Goal: Transaction & Acquisition: Purchase product/service

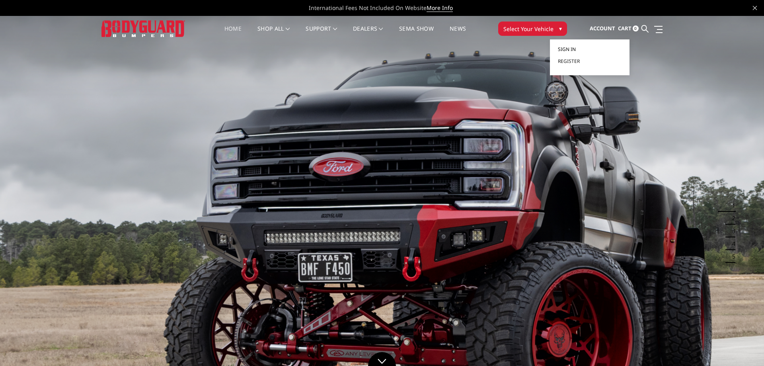
click at [583, 49] on link "Sign in" at bounding box center [590, 49] width 64 height 12
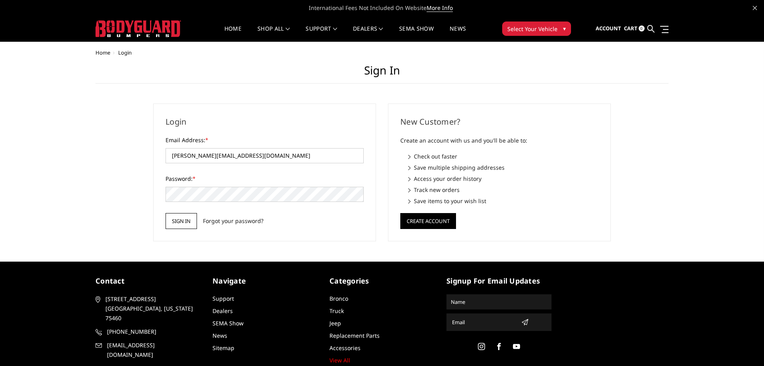
click at [179, 218] on input "Sign in" at bounding box center [181, 221] width 31 height 16
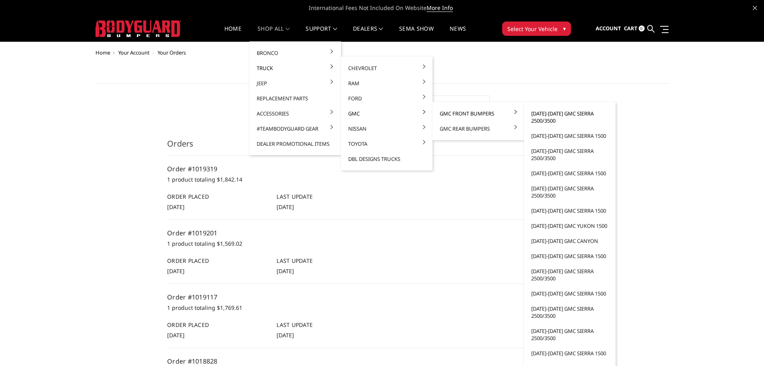
click at [553, 117] on link "[DATE]-[DATE] GMC Sierra 2500/3500" at bounding box center [569, 117] width 85 height 22
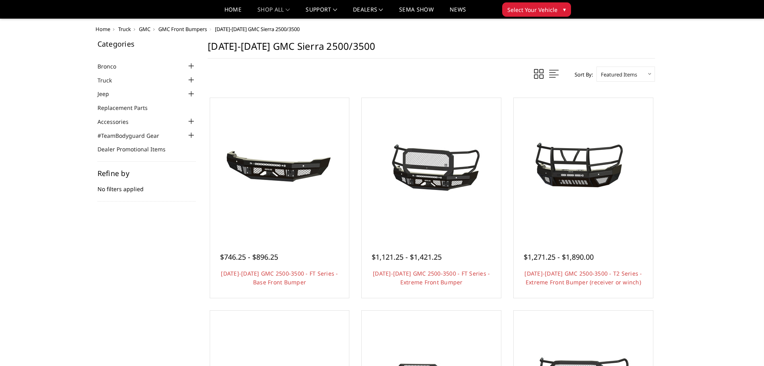
scroll to position [203, 0]
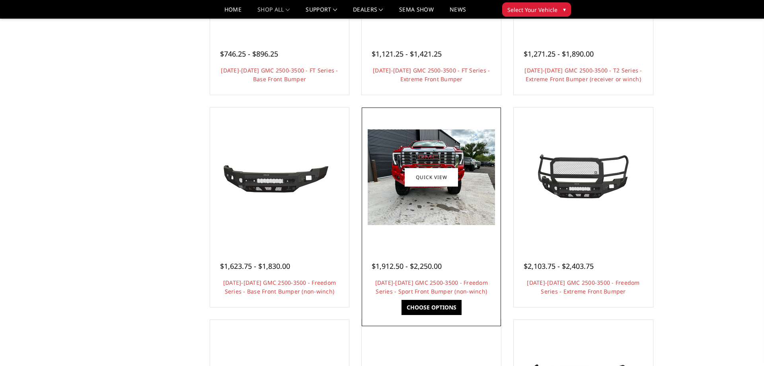
click at [432, 270] on span "$1,912.50 - $2,250.00" at bounding box center [407, 266] width 70 height 10
click at [446, 199] on img at bounding box center [431, 176] width 127 height 95
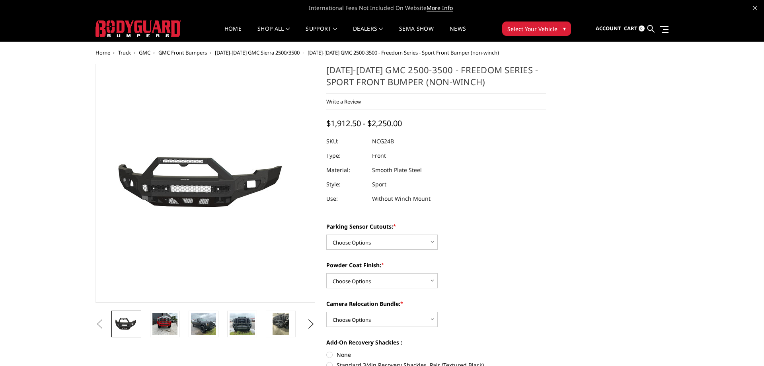
scroll to position [81, 0]
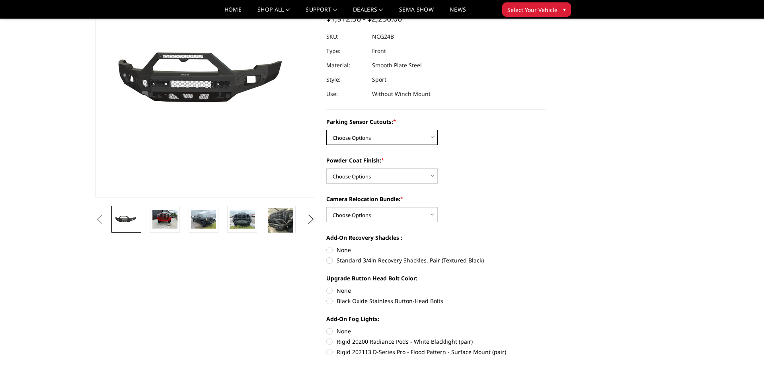
click at [326, 130] on select "Choose Options No - Without Parking Sensor Cutouts Yes - With Parking Sensor Cu…" at bounding box center [381, 137] width 111 height 15
select select "2853"
click option "No - Without Parking Sensor Cutouts" at bounding box center [0, 0] width 0 height 0
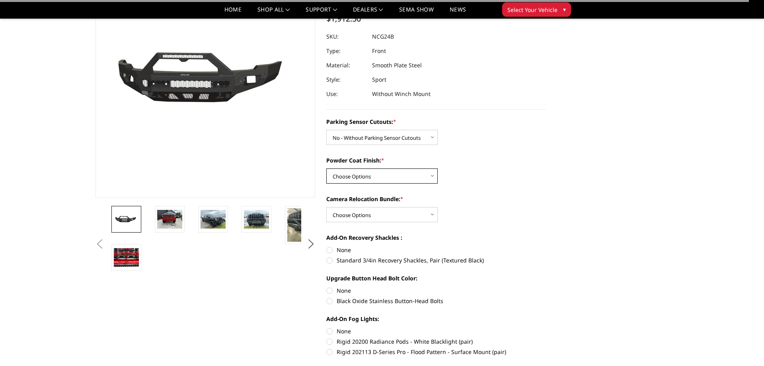
click at [326, 168] on select "Choose Options Bare Metal Texture Black Powder Coat" at bounding box center [381, 175] width 111 height 15
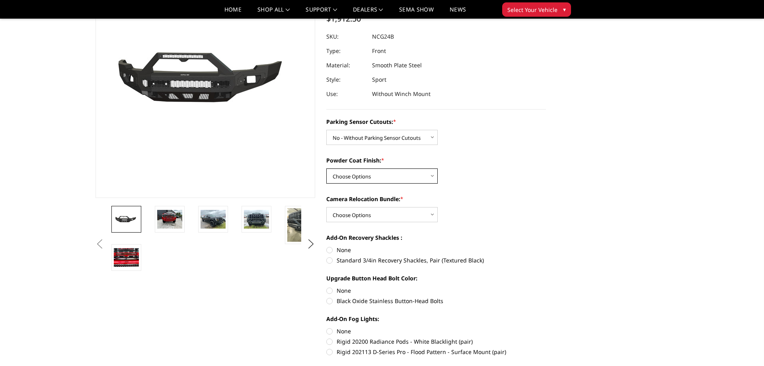
select select "2856"
click option "Texture Black Powder Coat" at bounding box center [0, 0] width 0 height 0
click at [326, 207] on select "Choose Options WITH Camera Relocation Bundle WITHOUT Camera Relocation Bundle" at bounding box center [381, 214] width 111 height 15
select select "2858"
click option "WITHOUT Camera Relocation Bundle" at bounding box center [0, 0] width 0 height 0
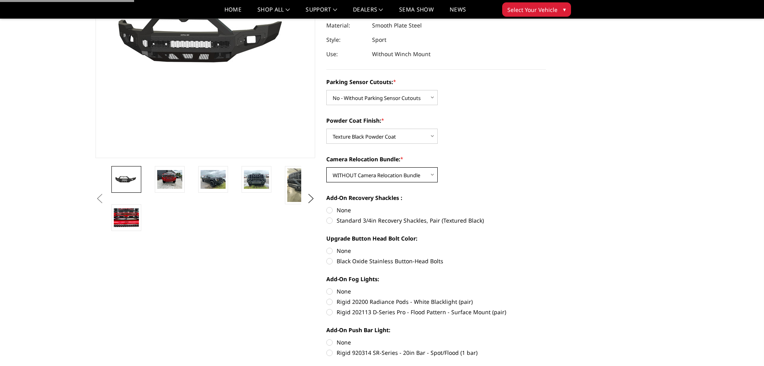
scroll to position [162, 0]
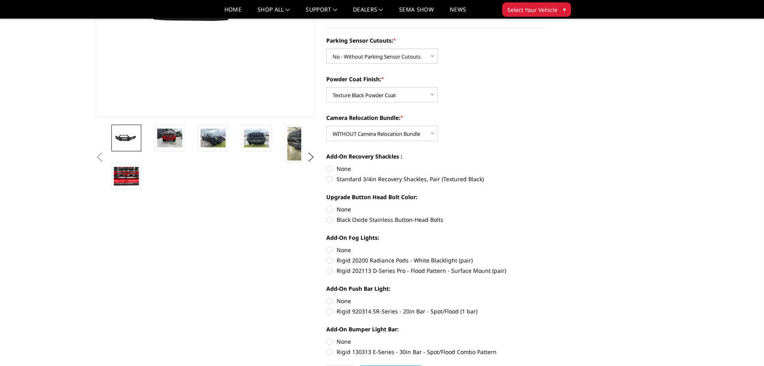
click at [327, 166] on label "None" at bounding box center [436, 168] width 220 height 8
click at [327, 165] on input "None" at bounding box center [326, 164] width 0 height 0
radio input "true"
click at [331, 208] on label "None" at bounding box center [436, 209] width 220 height 8
click at [327, 205] on input "None" at bounding box center [326, 205] width 0 height 0
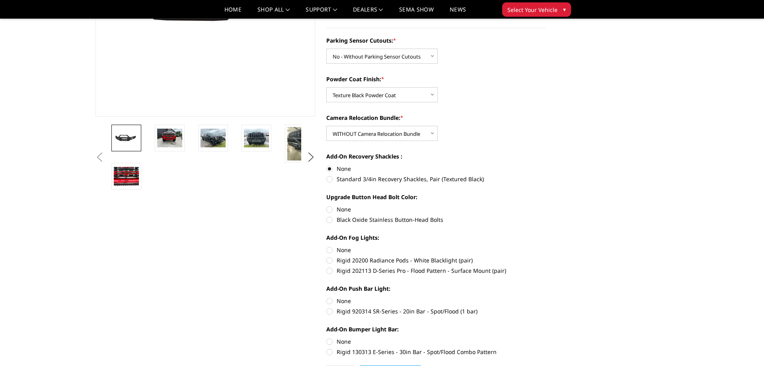
radio input "true"
click at [329, 251] on label "None" at bounding box center [436, 249] width 220 height 8
click at [327, 246] on input "None" at bounding box center [326, 245] width 0 height 0
radio input "true"
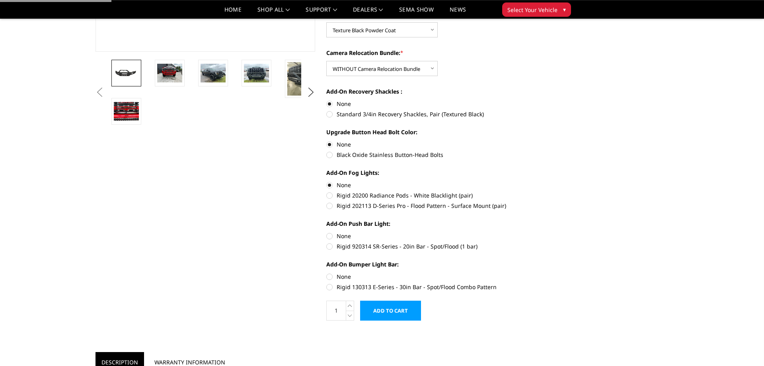
scroll to position [243, 0]
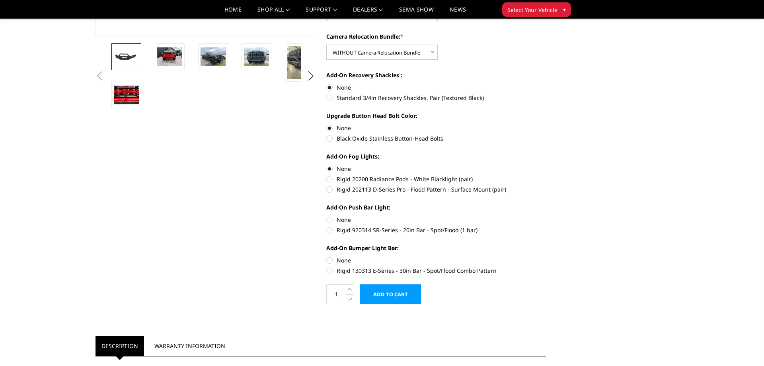
click at [331, 218] on label "None" at bounding box center [436, 219] width 220 height 8
click at [327, 216] on input "None" at bounding box center [326, 215] width 0 height 0
radio input "true"
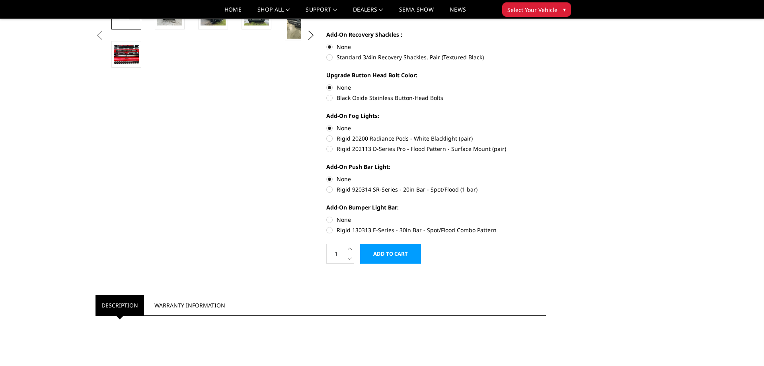
click at [329, 218] on label "None" at bounding box center [436, 219] width 220 height 8
click at [327, 216] on input "None" at bounding box center [326, 215] width 0 height 0
radio input "true"
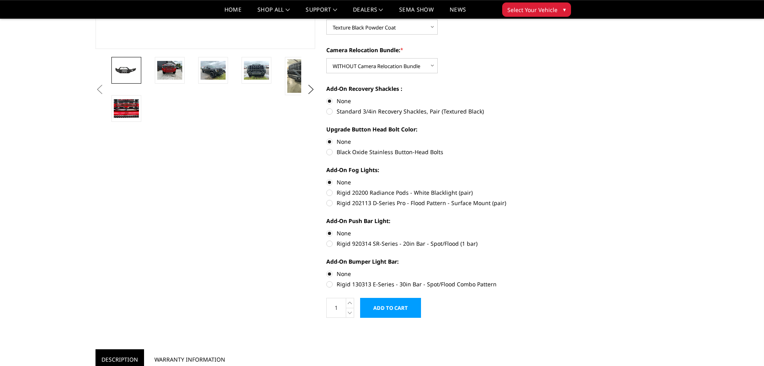
scroll to position [243, 0]
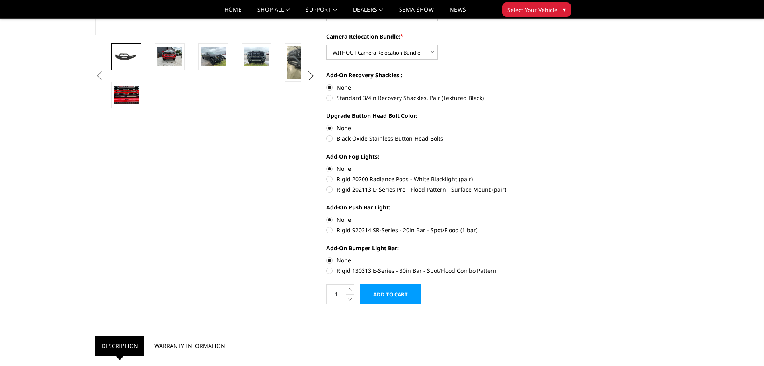
click at [413, 292] on input "Add to Cart" at bounding box center [390, 294] width 61 height 20
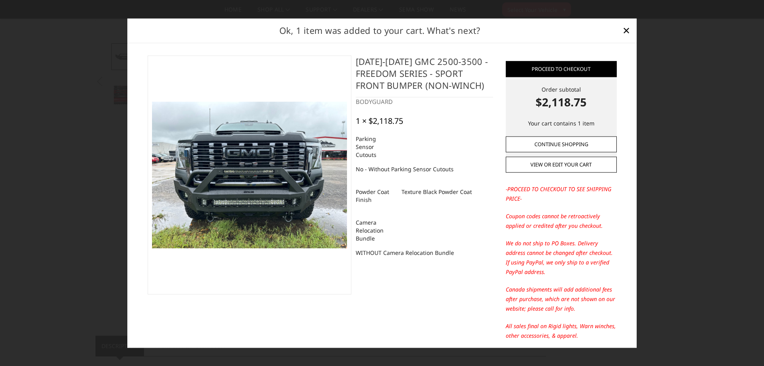
click at [559, 143] on link "Continue Shopping" at bounding box center [561, 144] width 111 height 16
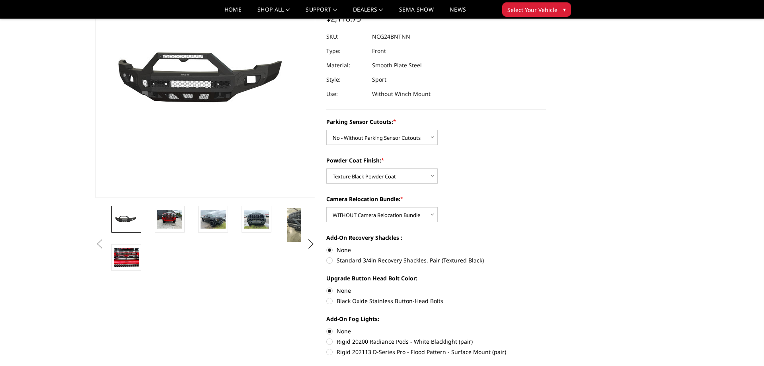
scroll to position [0, 0]
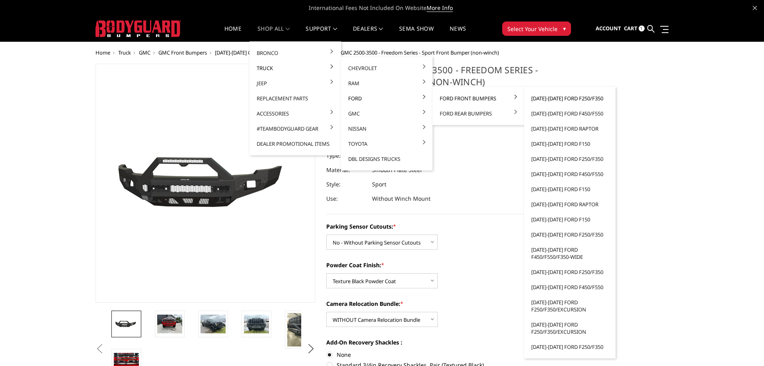
click at [559, 99] on link "[DATE]-[DATE] Ford F250/F350" at bounding box center [569, 98] width 85 height 15
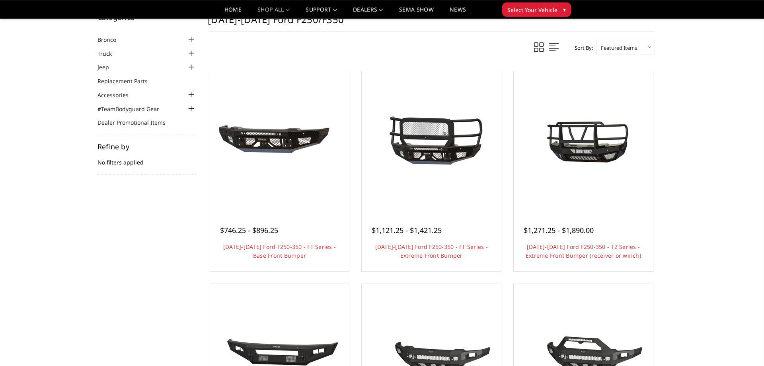
scroll to position [41, 0]
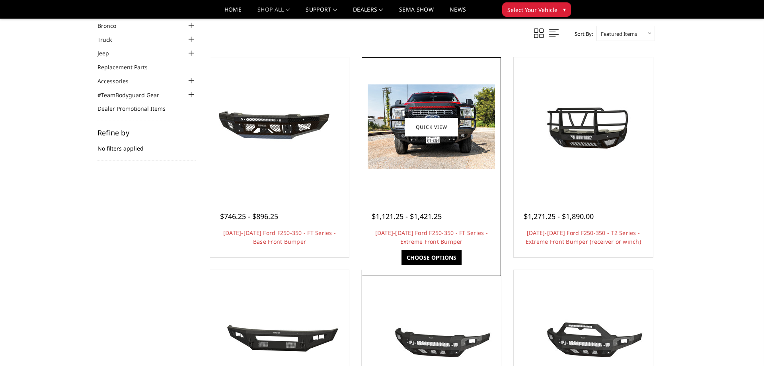
click at [437, 227] on div "$1,121.25 - $1,421.25 [DATE]-[DATE] Ford F250-350 - FT Series - Extreme Front B…" at bounding box center [431, 225] width 135 height 60
click at [406, 162] on img at bounding box center [431, 126] width 127 height 85
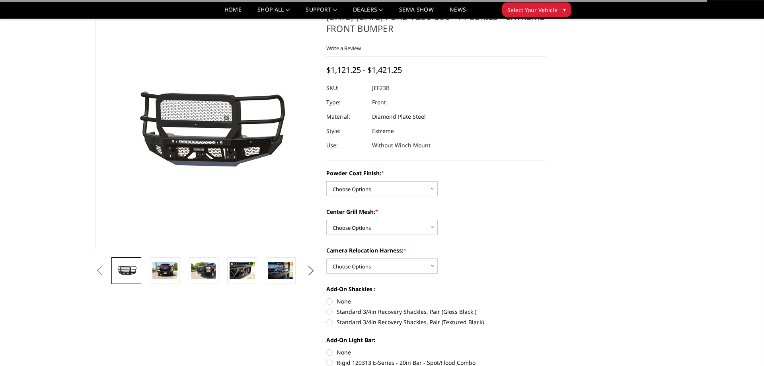
scroll to position [81, 0]
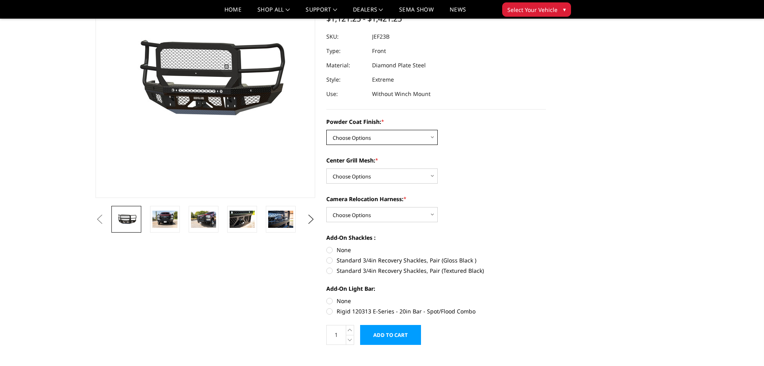
click at [326, 130] on select "Choose Options Bare Metal Gloss Black Powder Coat Textured Black Powder Coat" at bounding box center [381, 137] width 111 height 15
select select "3264"
click option "Gloss Black Powder Coat" at bounding box center [0, 0] width 0 height 0
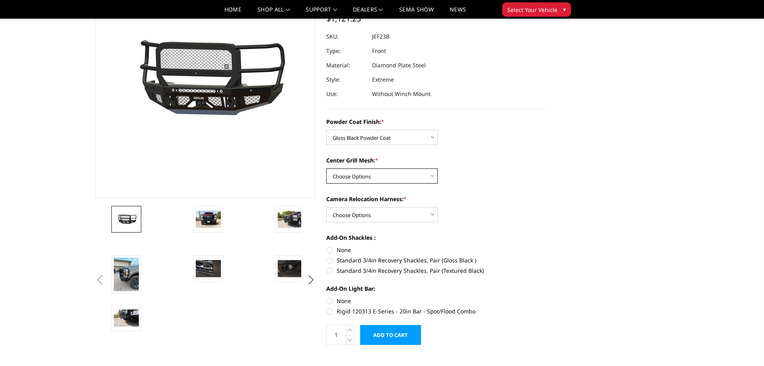
click at [326, 168] on select "Choose Options WITH Expanded Metal in Center Grill WITHOUT Expanded Metal in Ce…" at bounding box center [381, 175] width 111 height 15
select select "3266"
click option "WITH Expanded Metal in Center Grill" at bounding box center [0, 0] width 0 height 0
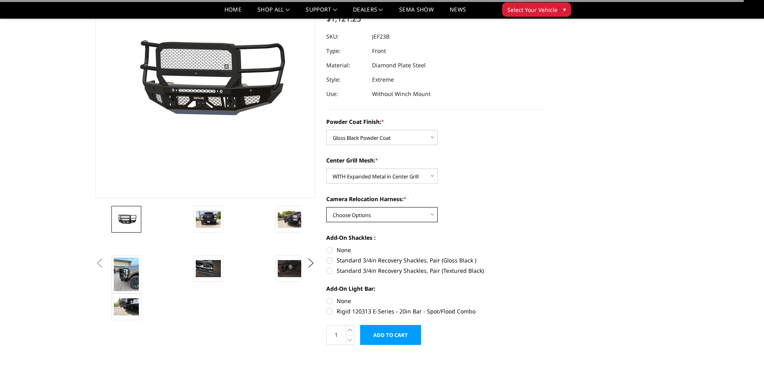
click at [326, 207] on select "Choose Options WITH Camera Relocation Harness WITHOUT Camera Relocation Harness" at bounding box center [381, 214] width 111 height 15
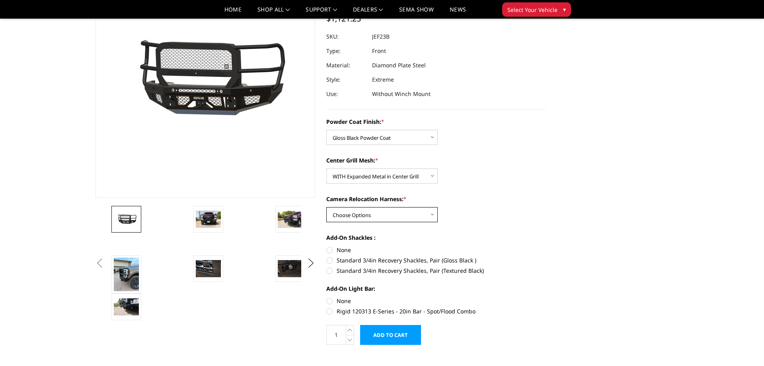
select select "3268"
click option "WITH Camera Relocation Harness" at bounding box center [0, 0] width 0 height 0
click at [331, 250] on label "None" at bounding box center [436, 249] width 220 height 8
click at [327, 246] on input "None" at bounding box center [326, 245] width 0 height 0
radio input "true"
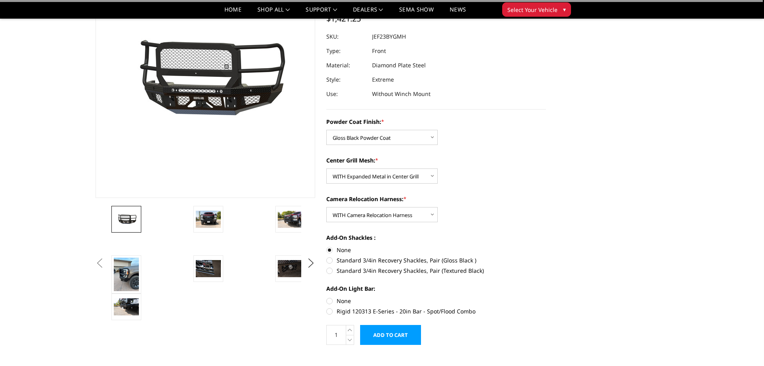
click at [331, 298] on label "None" at bounding box center [436, 300] width 220 height 8
click at [327, 297] on input "None" at bounding box center [326, 296] width 0 height 0
radio input "true"
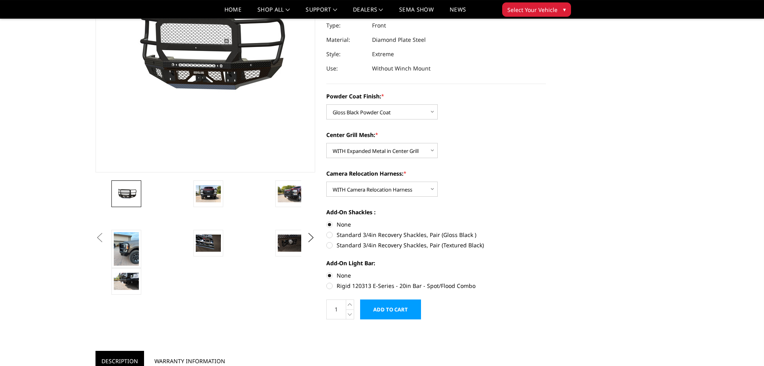
scroll to position [122, 0]
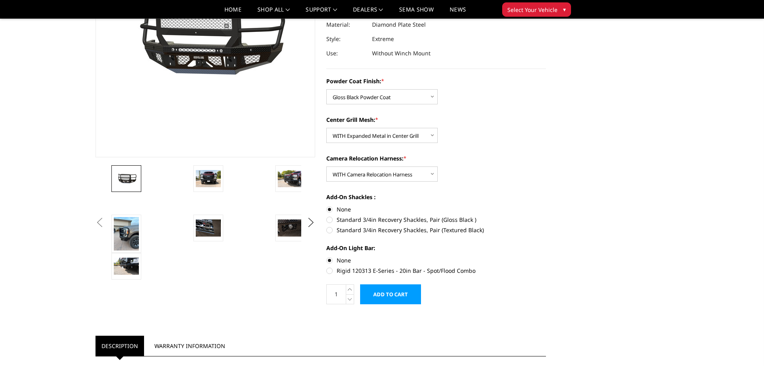
click at [392, 298] on input "Add to Cart" at bounding box center [390, 294] width 61 height 20
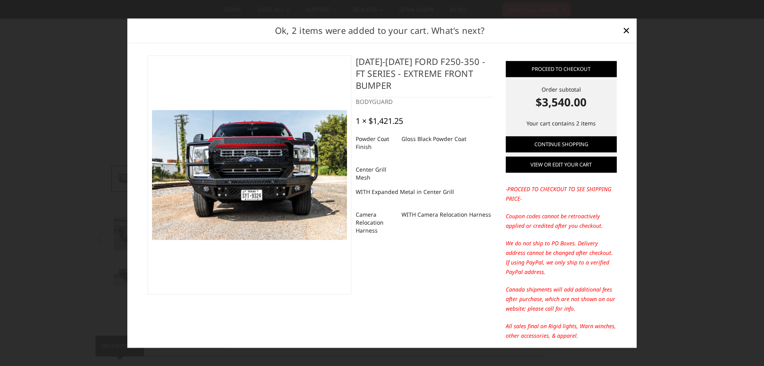
click at [569, 164] on link "View or edit your cart" at bounding box center [561, 164] width 111 height 16
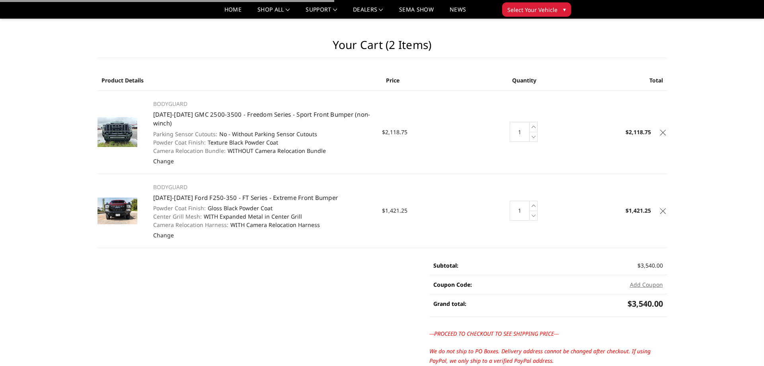
scroll to position [122, 0]
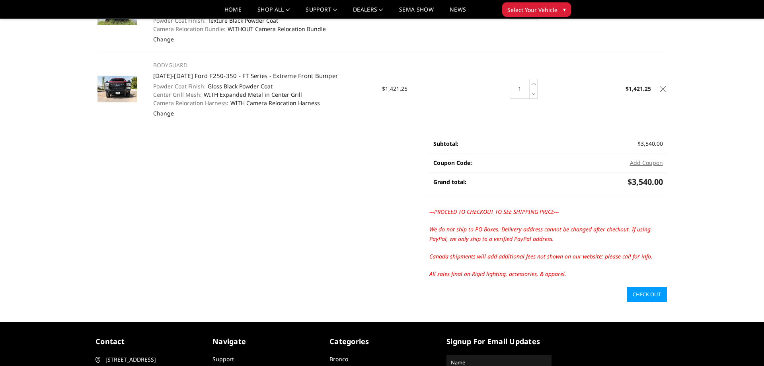
click at [639, 290] on link "Check out" at bounding box center [647, 293] width 40 height 15
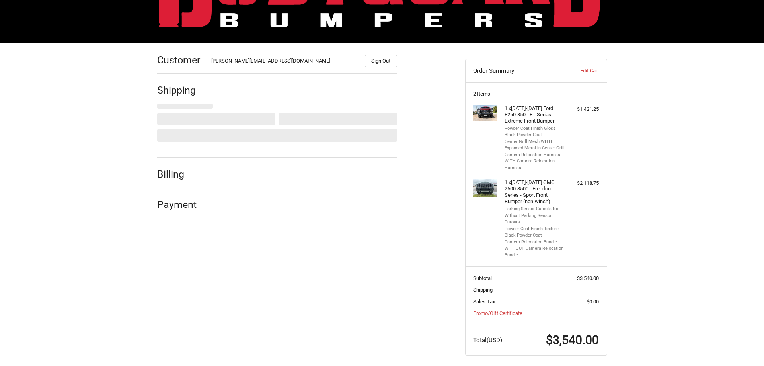
scroll to position [76, 0]
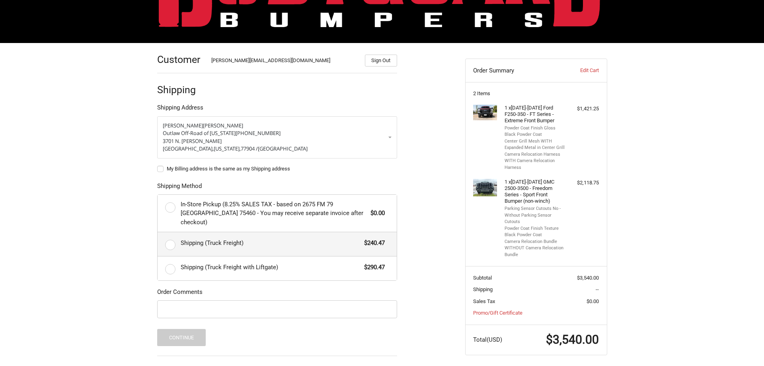
click at [232, 238] on span "Shipping (Truck Freight)" at bounding box center [271, 242] width 180 height 9
click at [158, 232] on input "Shipping (Truck Freight) $240.47" at bounding box center [158, 232] width 0 height 0
radio input "true"
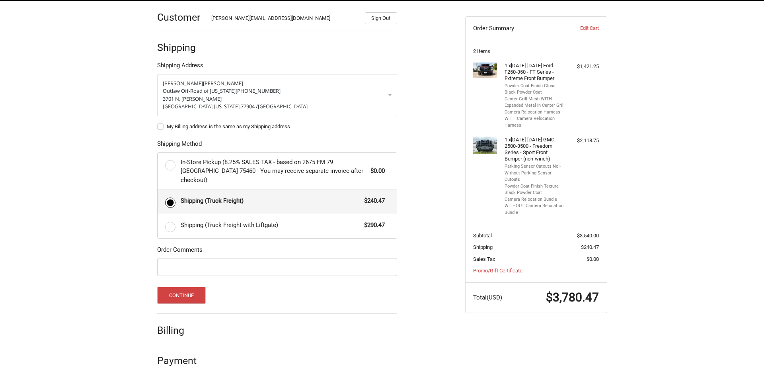
scroll to position [125, 0]
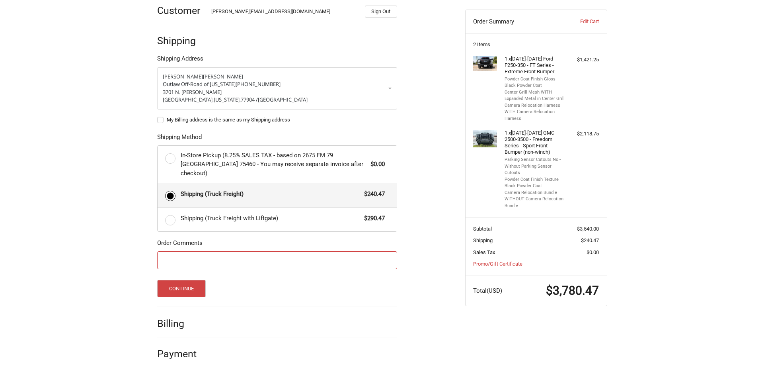
click at [175, 251] on input "Order Comments" at bounding box center [277, 260] width 240 height 18
type input "PO 3589"
click at [187, 280] on button "Continue" at bounding box center [181, 288] width 49 height 17
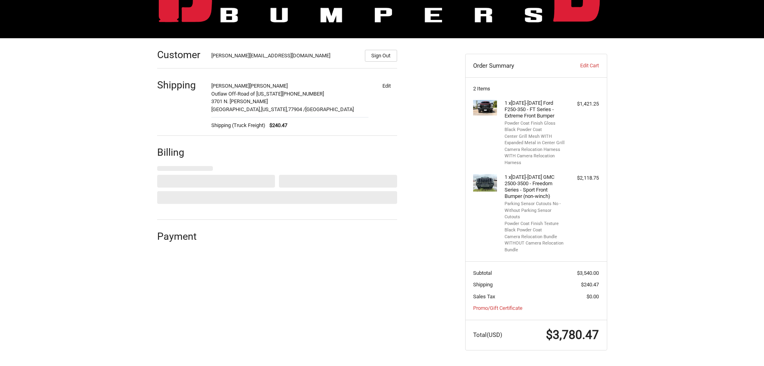
select select "US"
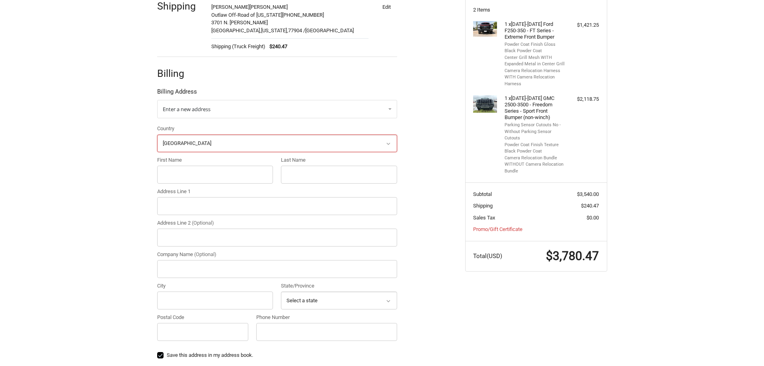
scroll to position [174, 0]
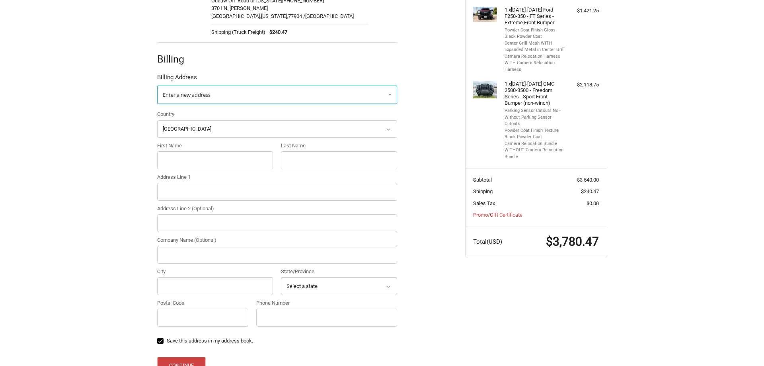
click at [224, 98] on link "Enter a new address" at bounding box center [277, 95] width 240 height 18
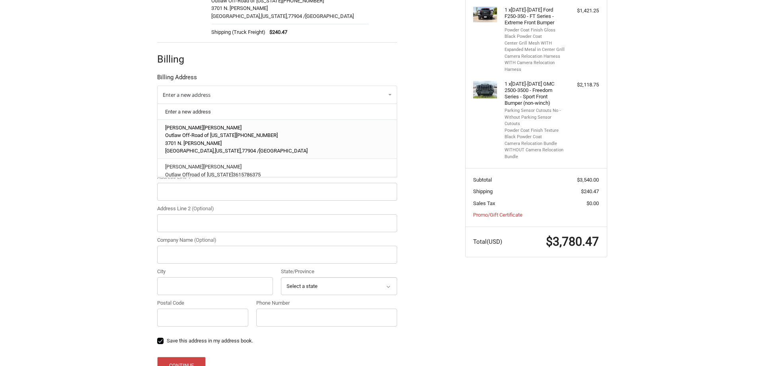
click at [222, 126] on p "Clayton Knellinger" at bounding box center [277, 128] width 224 height 8
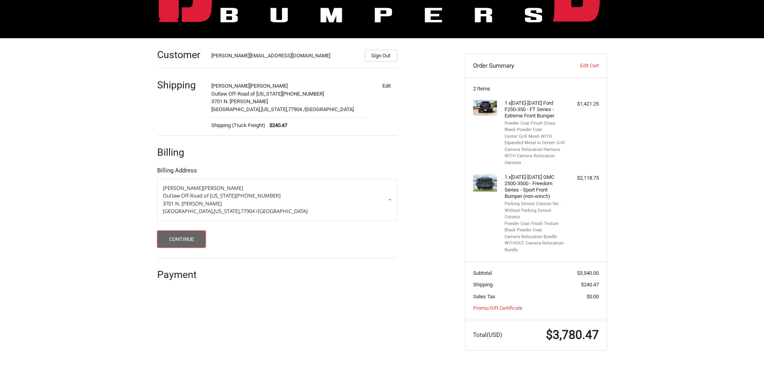
click at [193, 237] on button "Continue" at bounding box center [181, 238] width 49 height 17
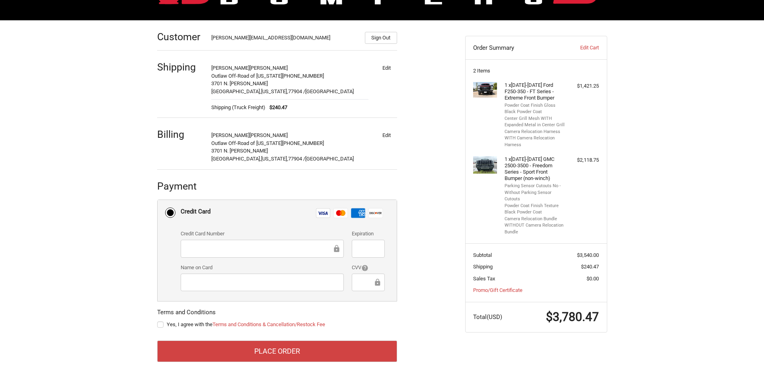
scroll to position [113, 0]
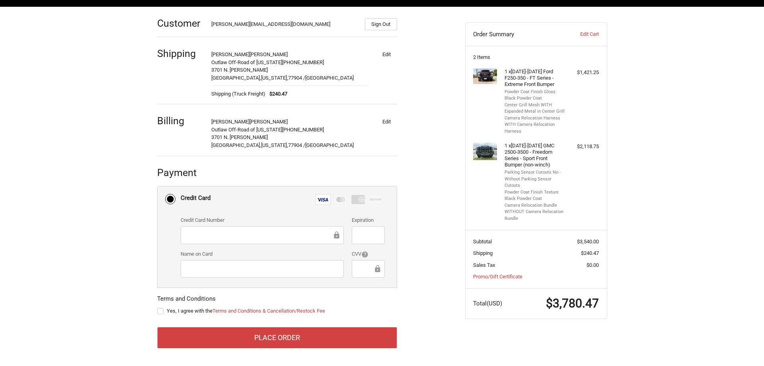
click at [414, 226] on ol "Customer kacie@outlawoffroadtx.com Sign Out Shipping Clayton Knellinger Outlaw …" at bounding box center [292, 177] width 271 height 341
click at [161, 312] on label "Yes, I agree with the Terms and Conditions & Cancellation/Restock Fee" at bounding box center [277, 311] width 240 height 6
click at [158, 307] on input "Yes, I agree with the Terms and Conditions & Cancellation/Restock Fee" at bounding box center [157, 307] width 0 height 0
checkbox input "true"
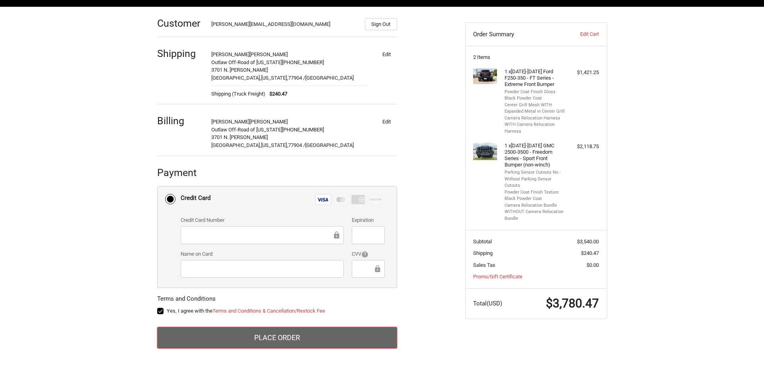
click at [262, 342] on button "Place Order" at bounding box center [277, 337] width 240 height 21
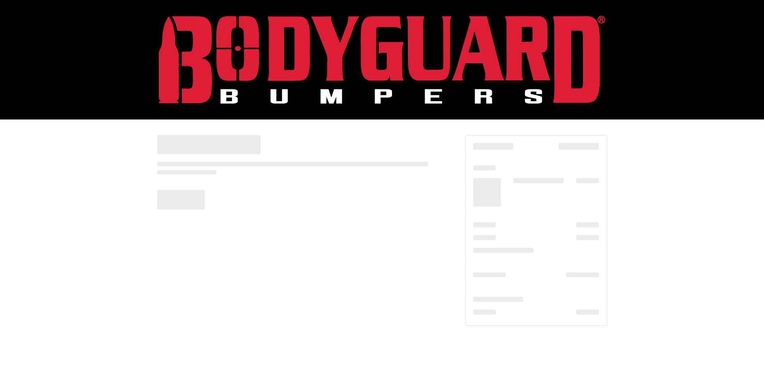
scroll to position [0, 0]
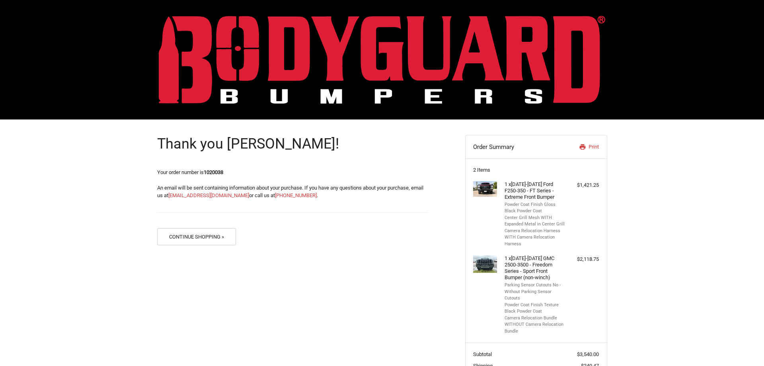
click at [251, 33] on img at bounding box center [382, 60] width 446 height 88
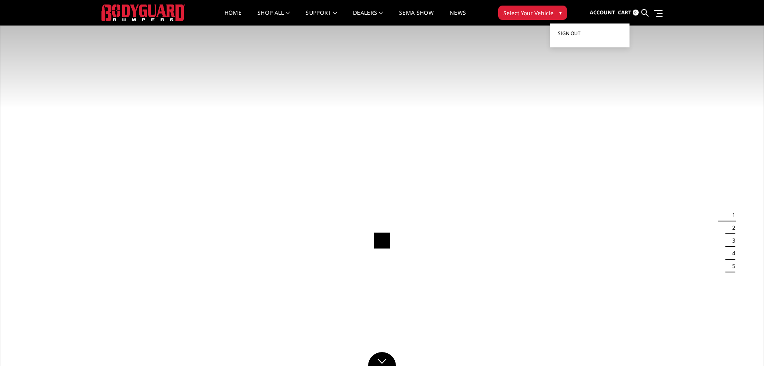
click at [595, 33] on link "Sign out" at bounding box center [590, 33] width 64 height 12
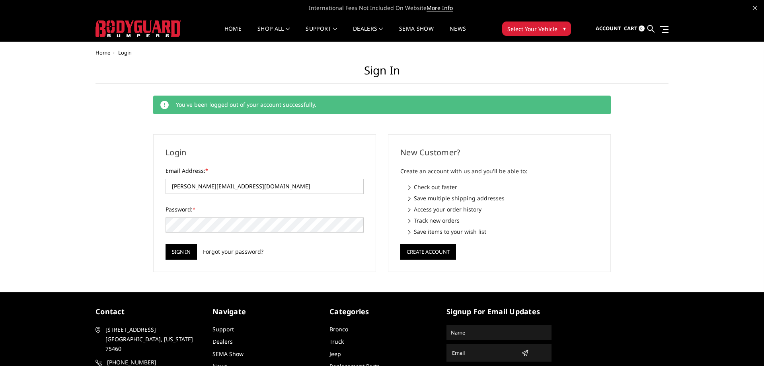
click at [121, 30] on img at bounding box center [138, 28] width 86 height 17
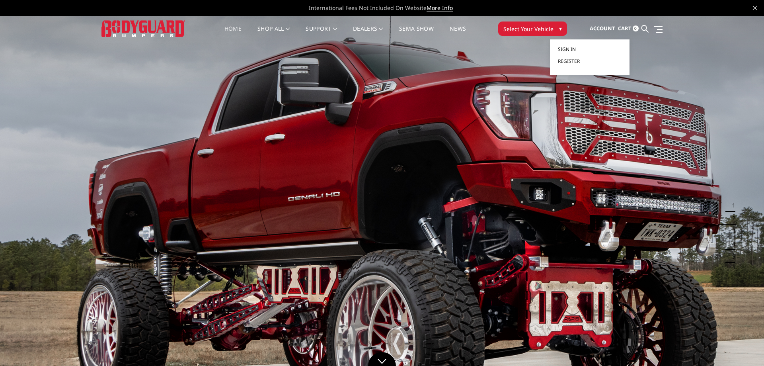
click at [585, 47] on link "Sign in" at bounding box center [590, 49] width 64 height 12
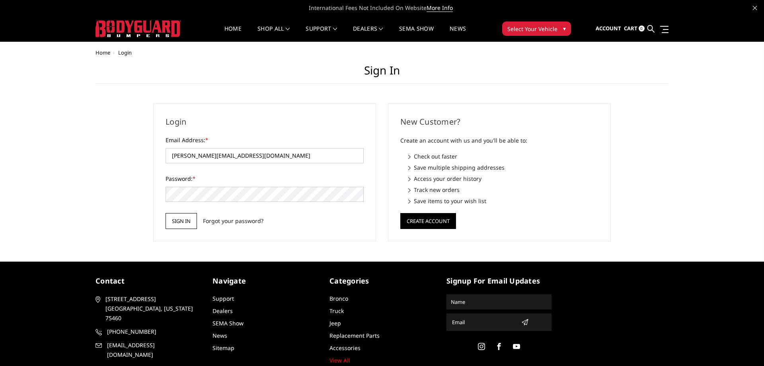
click at [179, 223] on input "Sign in" at bounding box center [181, 221] width 31 height 16
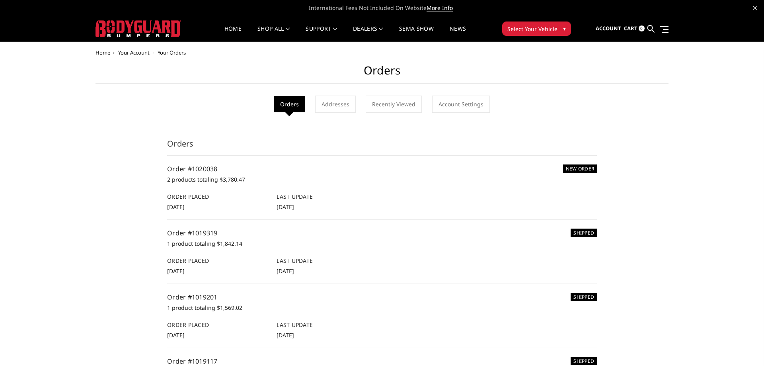
click at [119, 23] on img at bounding box center [138, 28] width 86 height 17
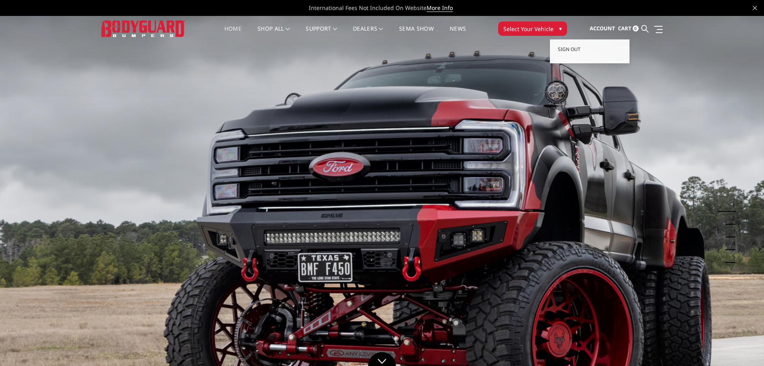
click at [604, 26] on span "Account" at bounding box center [602, 28] width 25 height 7
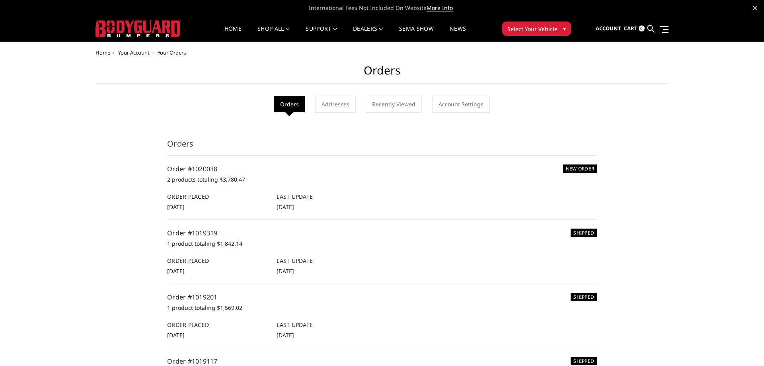
click at [208, 178] on p "2 products totaling $3,780.47" at bounding box center [382, 180] width 430 height 10
click at [182, 176] on p "2 products totaling $3,780.47" at bounding box center [382, 180] width 430 height 10
click at [216, 182] on p "2 products totaling $3,780.47" at bounding box center [382, 180] width 430 height 10
click at [211, 181] on p "2 products totaling $3,780.47" at bounding box center [382, 180] width 430 height 10
click at [409, 104] on link "Recently Viewed" at bounding box center [394, 103] width 56 height 17
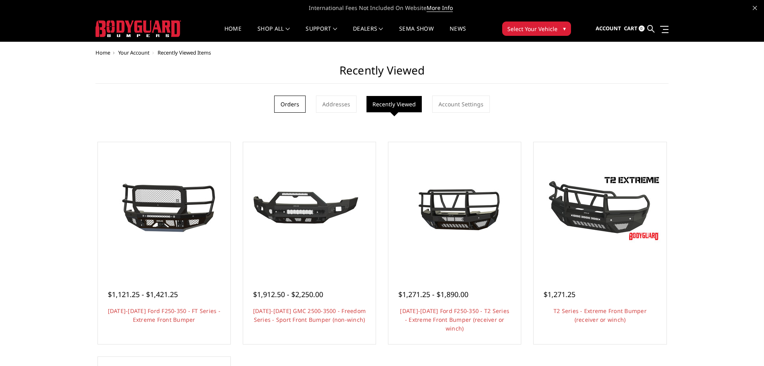
click at [294, 101] on link "Orders" at bounding box center [289, 103] width 31 height 17
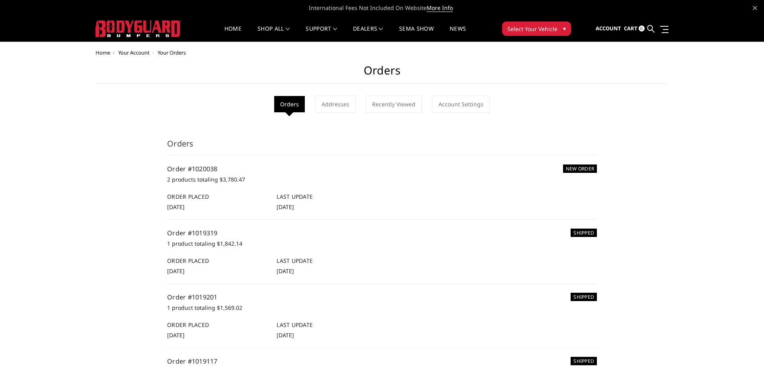
click at [587, 166] on h6 "NEW ORDER" at bounding box center [580, 168] width 34 height 8
click at [573, 51] on span "Sign out" at bounding box center [575, 49] width 23 height 7
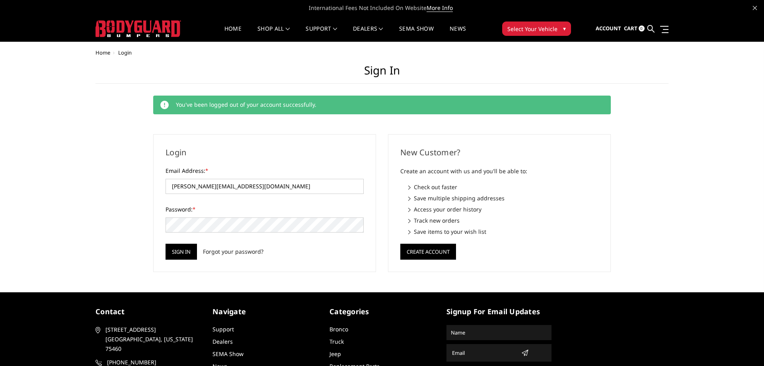
click at [134, 24] on img at bounding box center [138, 28] width 86 height 17
